Goal: Find specific page/section

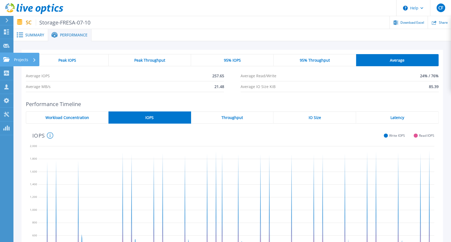
click at [4, 60] on icon at bounding box center [6, 59] width 6 height 5
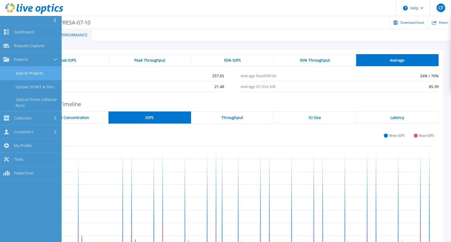
click at [37, 72] on link "Search Projects" at bounding box center [30, 73] width 61 height 14
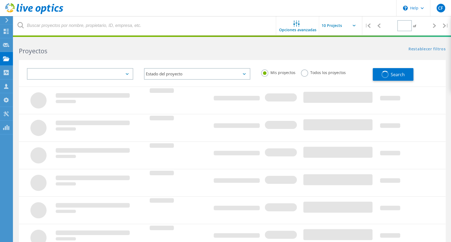
type input "1"
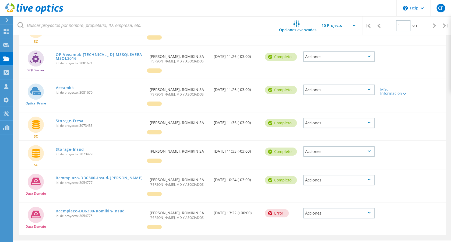
scroll to position [125, 0]
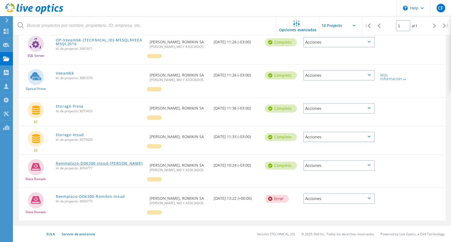
click at [96, 163] on link "Remmplazo-DD6300-Insud-Romikin" at bounding box center [99, 163] width 87 height 4
